Goal: Information Seeking & Learning: Learn about a topic

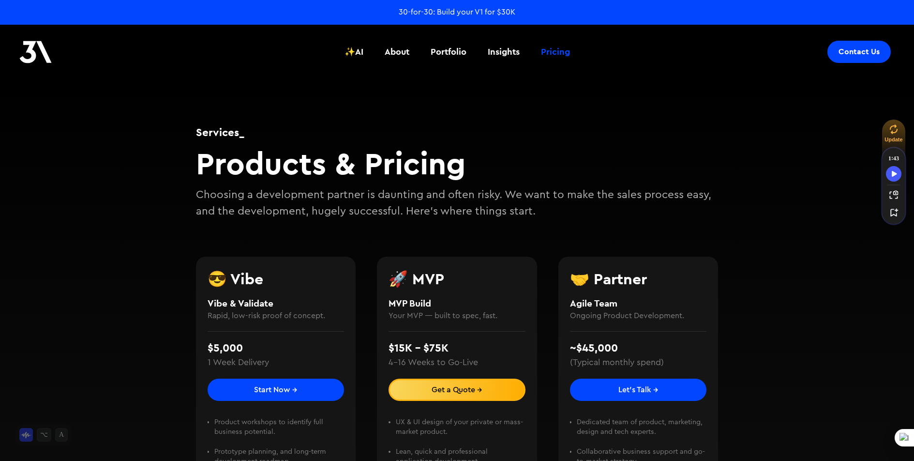
click at [746, 140] on div "Services_ Products & Pricing Choosing a development partner is daunting and oft…" at bounding box center [457, 332] width 581 height 509
click at [504, 49] on div "Insights" at bounding box center [504, 51] width 32 height 13
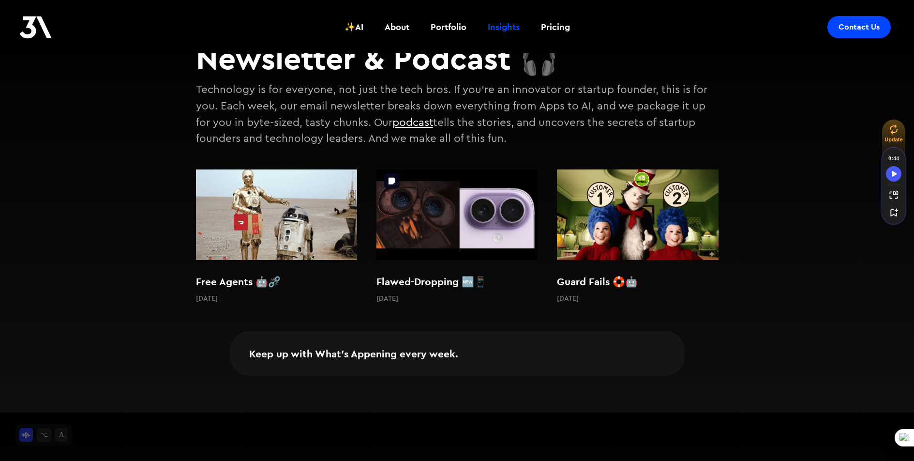
scroll to position [93, 0]
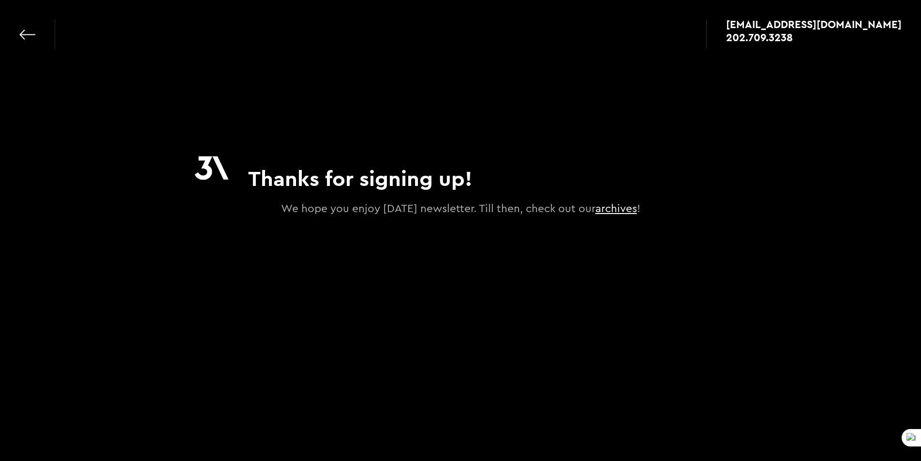
click at [637, 211] on link "archives" at bounding box center [617, 208] width 42 height 11
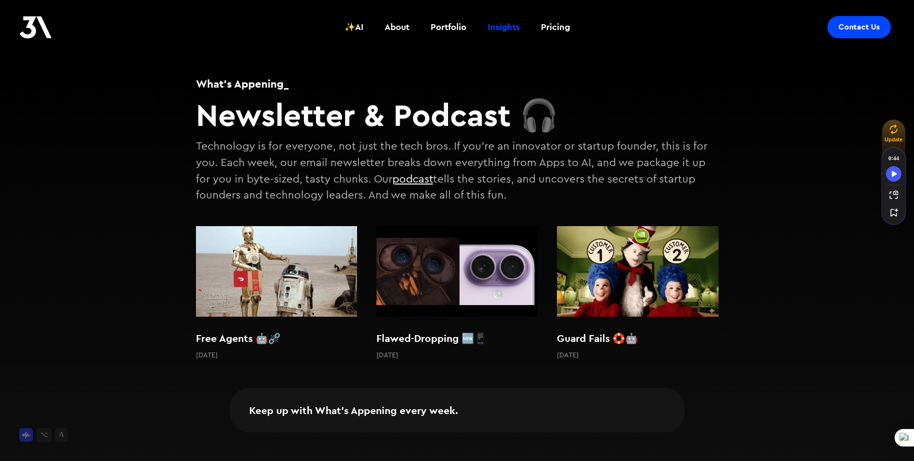
scroll to position [35, 0]
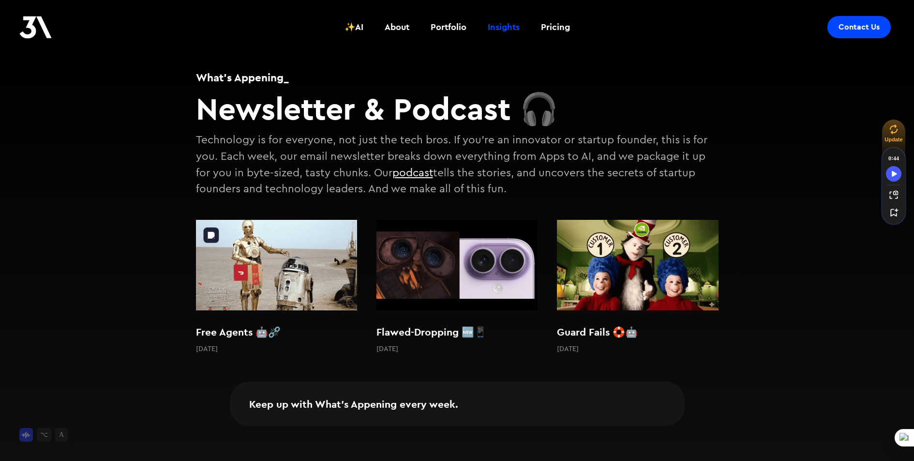
click at [304, 255] on img at bounding box center [276, 265] width 161 height 90
